Goal: Transaction & Acquisition: Register for event/course

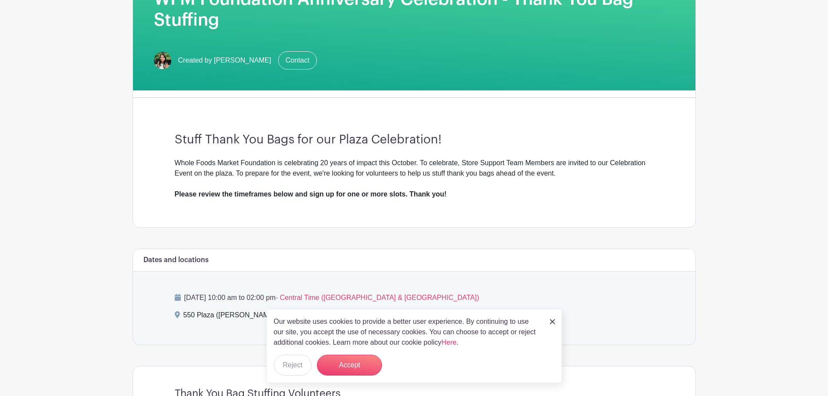
scroll to position [159, 0]
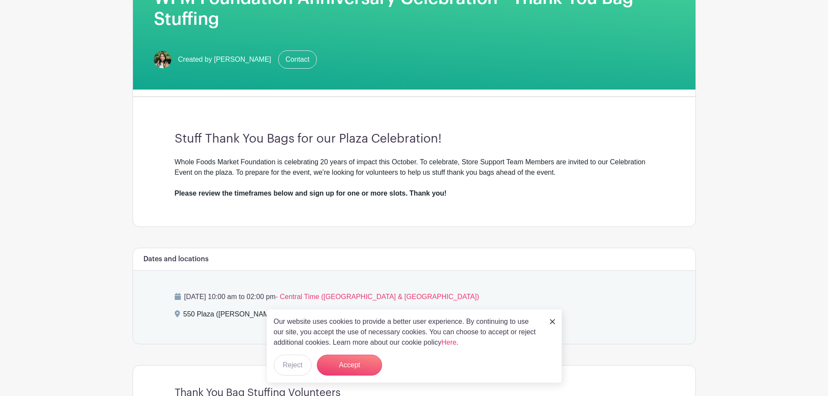
click at [553, 319] on img at bounding box center [552, 321] width 5 height 5
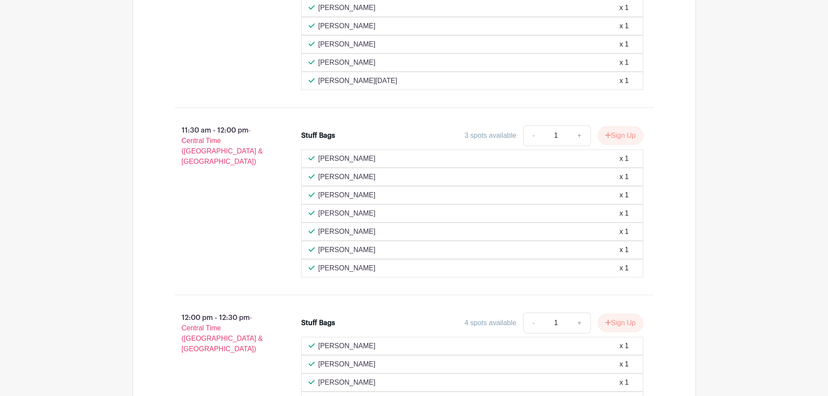
scroll to position [1103, 0]
click at [625, 135] on button "Sign Up" at bounding box center [620, 133] width 46 height 18
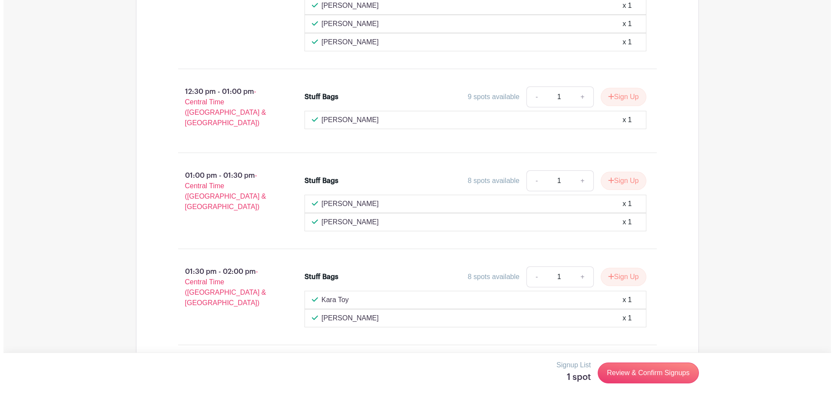
scroll to position [1489, 0]
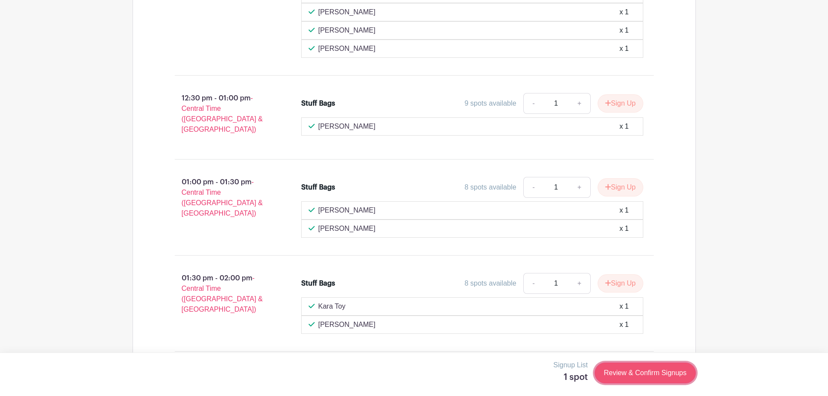
click at [646, 374] on link "Review & Confirm Signups" at bounding box center [644, 372] width 101 height 21
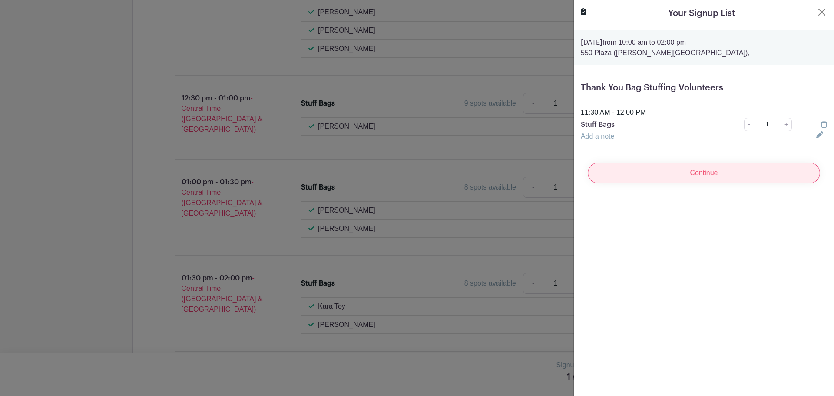
click at [694, 176] on input "Continue" at bounding box center [704, 172] width 232 height 21
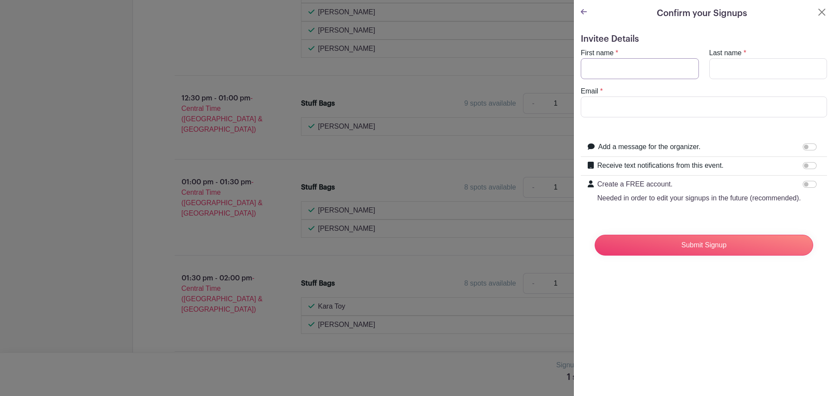
click at [602, 64] on input "First name" at bounding box center [640, 68] width 118 height 21
type input "Amber"
type input "Hardilek"
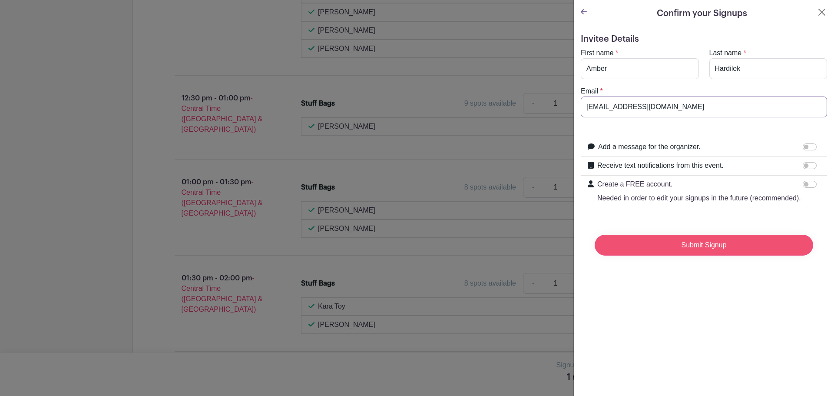
type input "[EMAIL_ADDRESS][DOMAIN_NAME]"
click at [704, 255] on input "Submit Signup" at bounding box center [704, 245] width 219 height 21
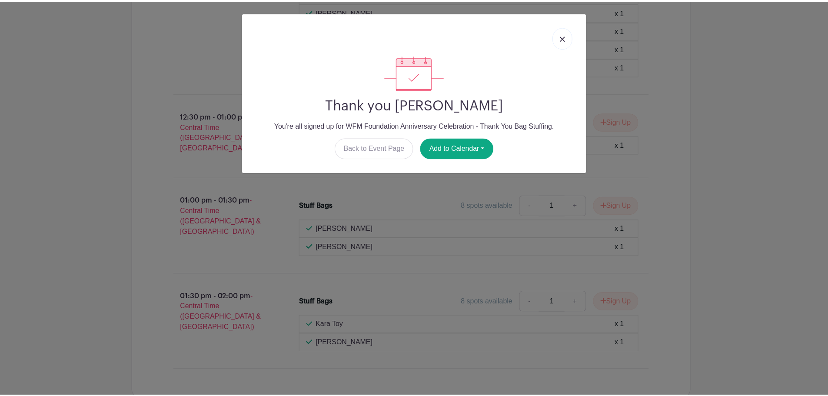
scroll to position [1507, 0]
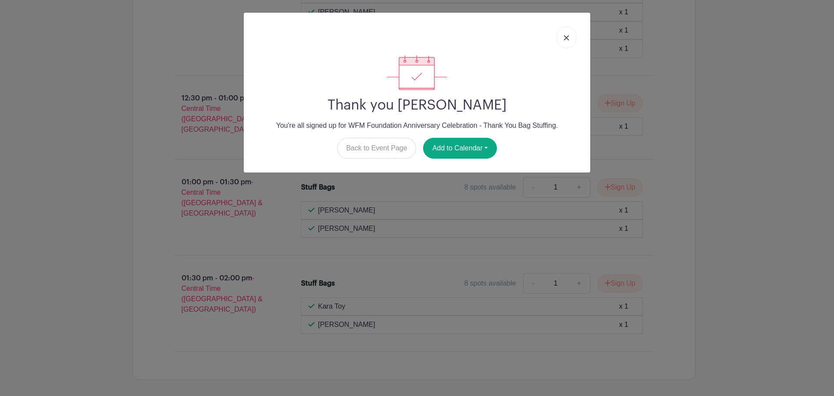
click at [573, 39] on link at bounding box center [566, 37] width 20 height 22
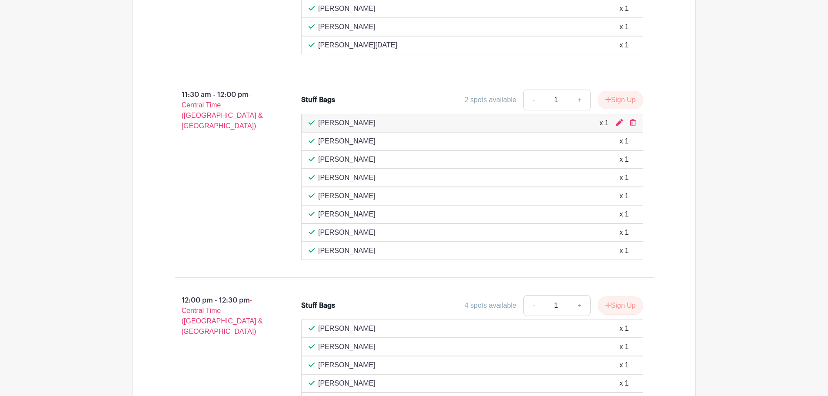
scroll to position [1123, 0]
